Goal: Transaction & Acquisition: Purchase product/service

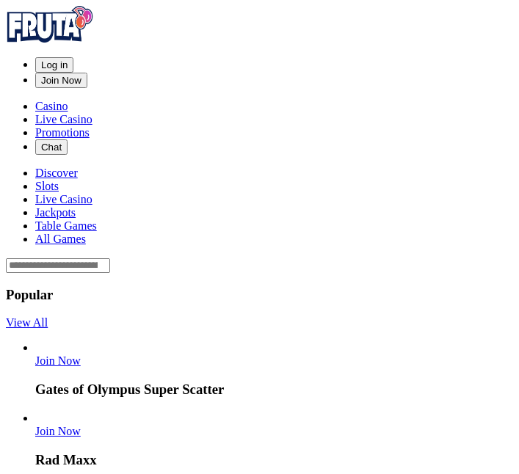
click at [68, 59] on span "Log in" at bounding box center [54, 64] width 26 height 11
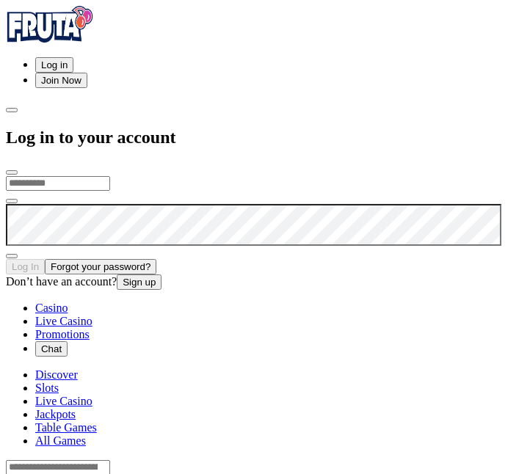
click at [110, 176] on input "email" at bounding box center [58, 183] width 104 height 15
type input "**********"
click at [6, 259] on button "Log In" at bounding box center [25, 266] width 39 height 15
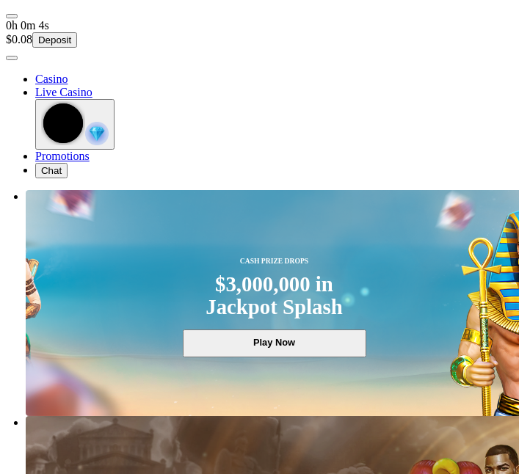
click at [12, 58] on span "user-circle icon" at bounding box center [12, 58] width 0 height 0
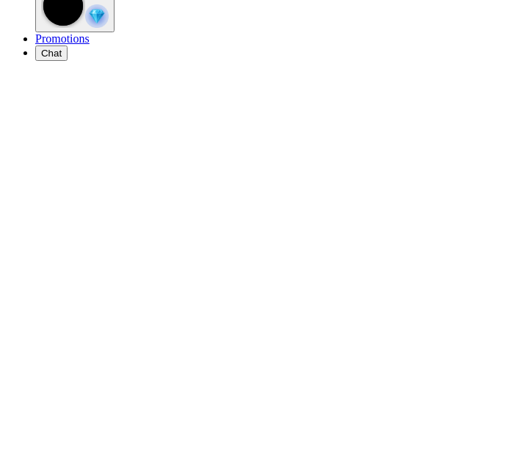
scroll to position [122, 0]
